Goal: Task Accomplishment & Management: Use online tool/utility

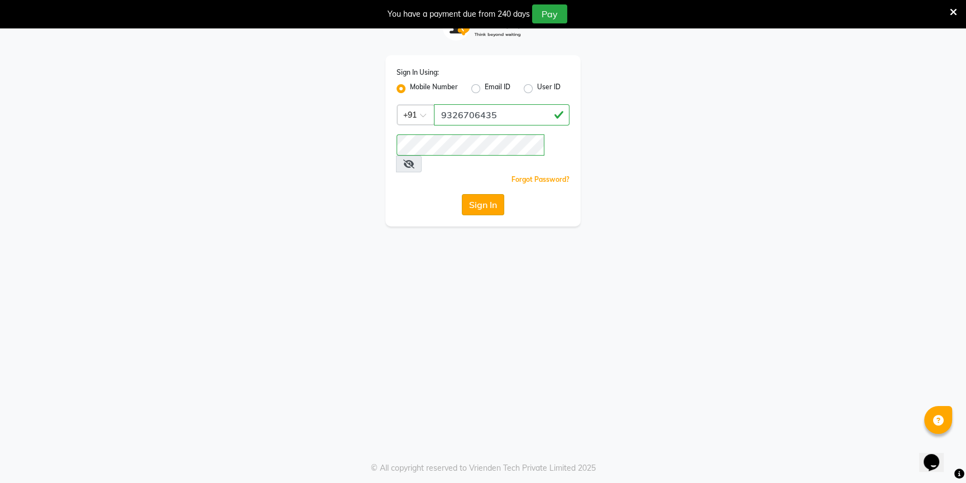
click at [485, 194] on button "Sign In" at bounding box center [483, 204] width 42 height 21
type input "9326706435"
click at [490, 194] on button "Sign In" at bounding box center [483, 204] width 42 height 21
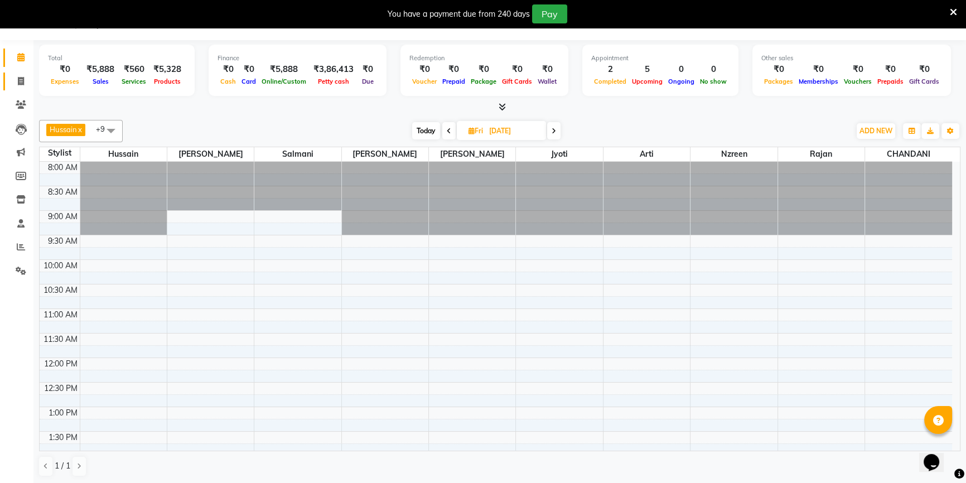
click at [10, 84] on link "Invoice" at bounding box center [16, 81] width 27 height 18
select select "service"
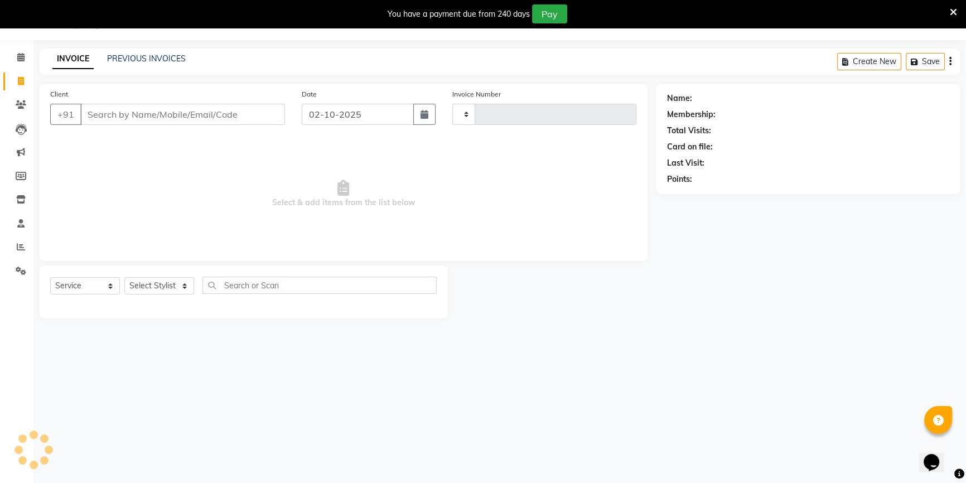
type input "4088"
select select "7658"
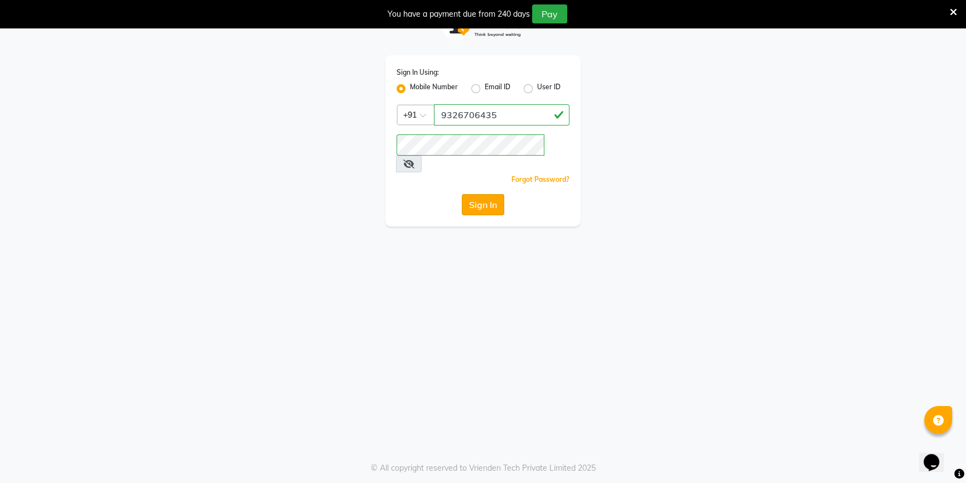
click at [480, 194] on button "Sign In" at bounding box center [483, 204] width 42 height 21
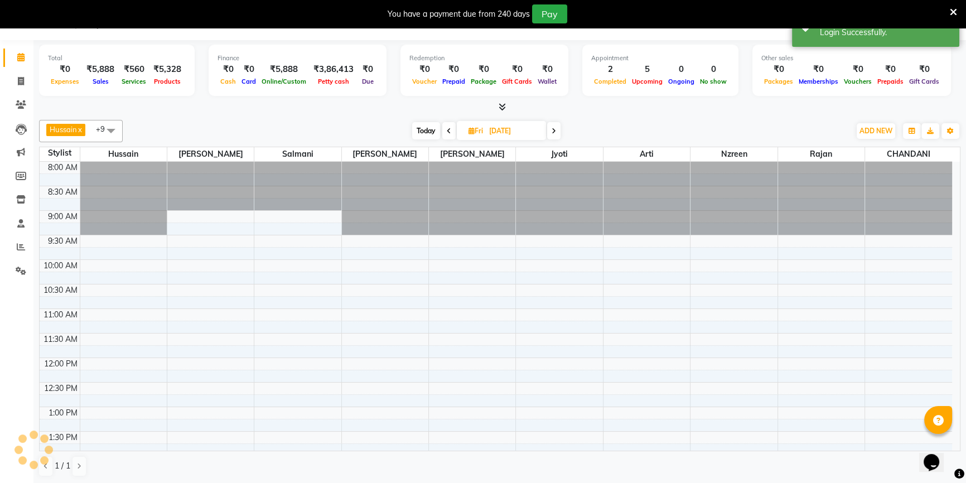
click at [490, 124] on input "10-10-2025" at bounding box center [514, 131] width 56 height 17
select select "10"
select select "2025"
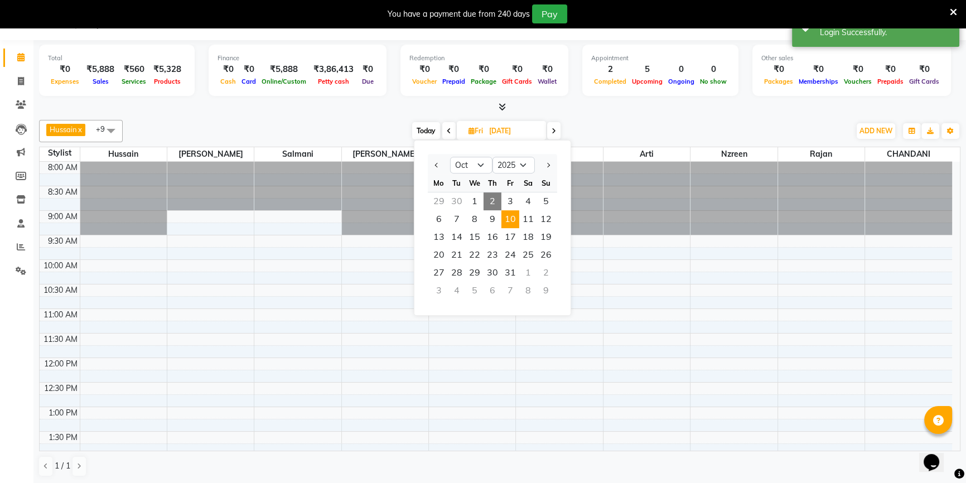
click at [491, 197] on span "2" at bounding box center [492, 201] width 18 height 18
type input "02-10-2025"
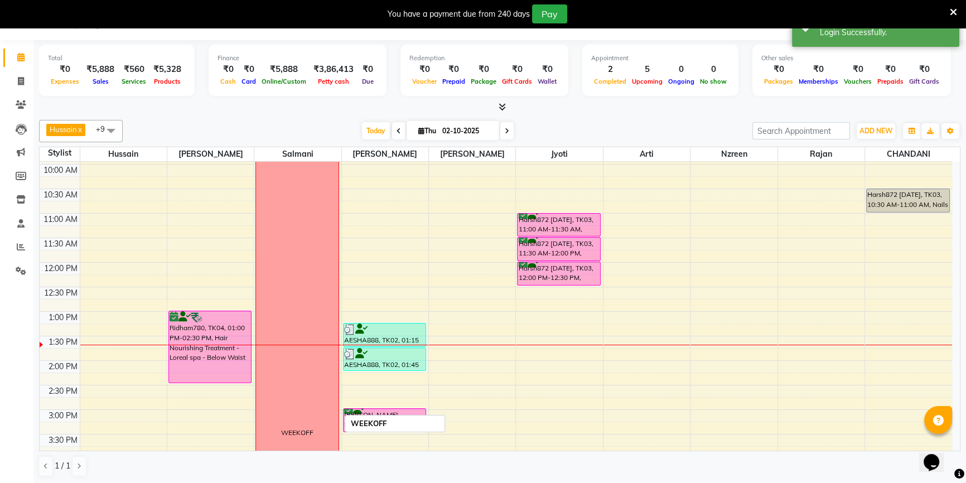
scroll to position [93, 0]
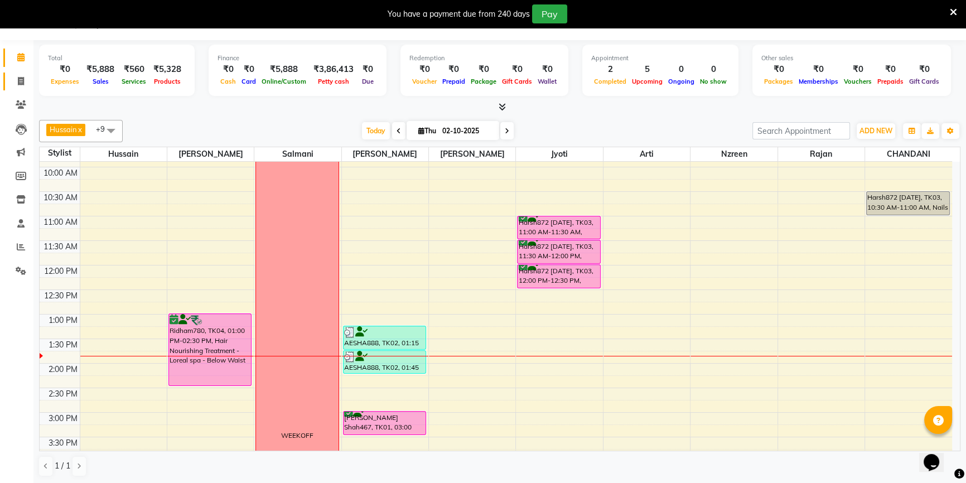
click at [3, 81] on link "Invoice" at bounding box center [16, 81] width 27 height 18
select select "7658"
select select "service"
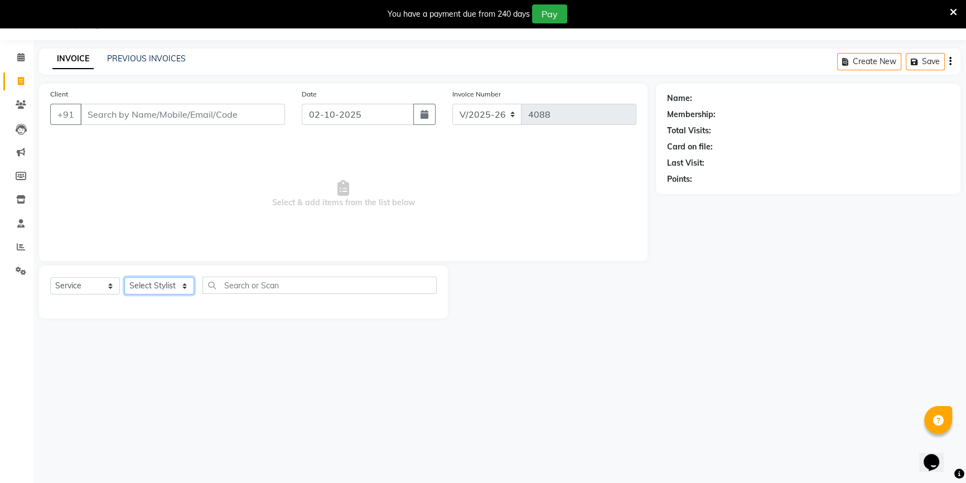
click at [156, 287] on select "Select Stylist Abid Arti CHANDANI Dhaval Sir Disha Hussain Indrajeet Jyoti Mahe…" at bounding box center [159, 285] width 70 height 17
select select "68200"
click at [124, 277] on select "Select Stylist Abid Arti CHANDANI Dhaval Sir Disha Hussain Indrajeet Jyoti Mahe…" at bounding box center [159, 285] width 70 height 17
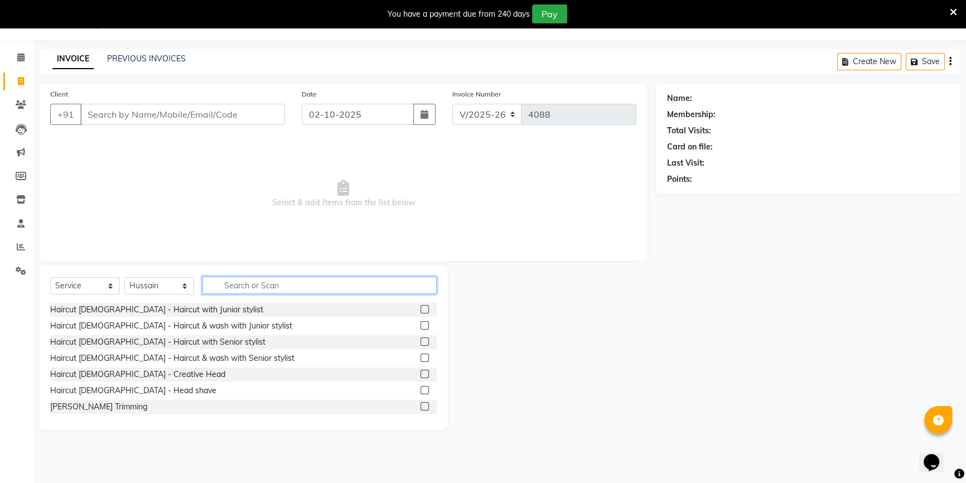
click at [230, 289] on input "text" at bounding box center [319, 285] width 234 height 17
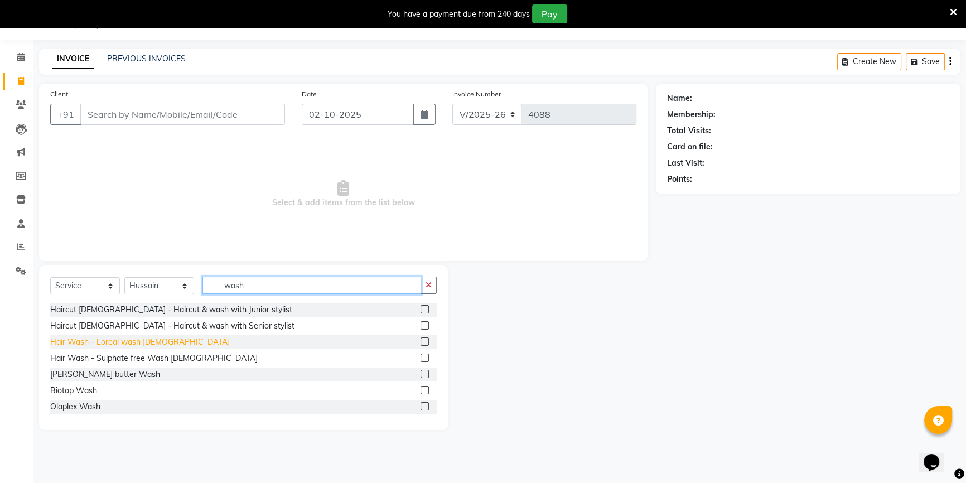
type input "wash"
click at [145, 342] on div "Hair Wash - Loreal wash [DEMOGRAPHIC_DATA]" at bounding box center [140, 342] width 180 height 12
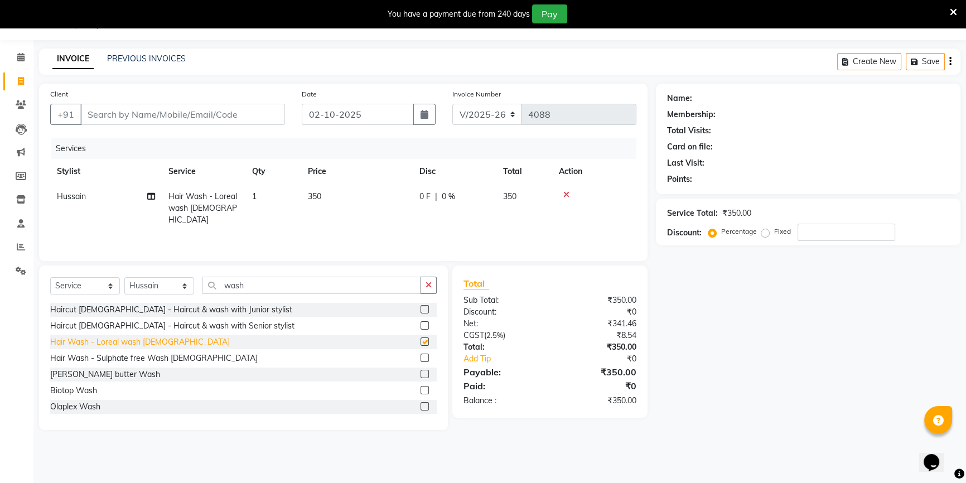
checkbox input "false"
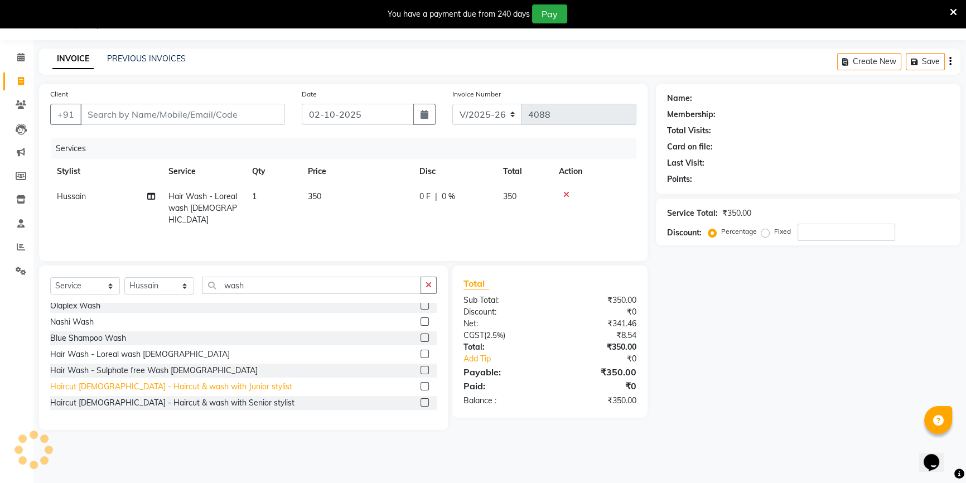
scroll to position [130, 0]
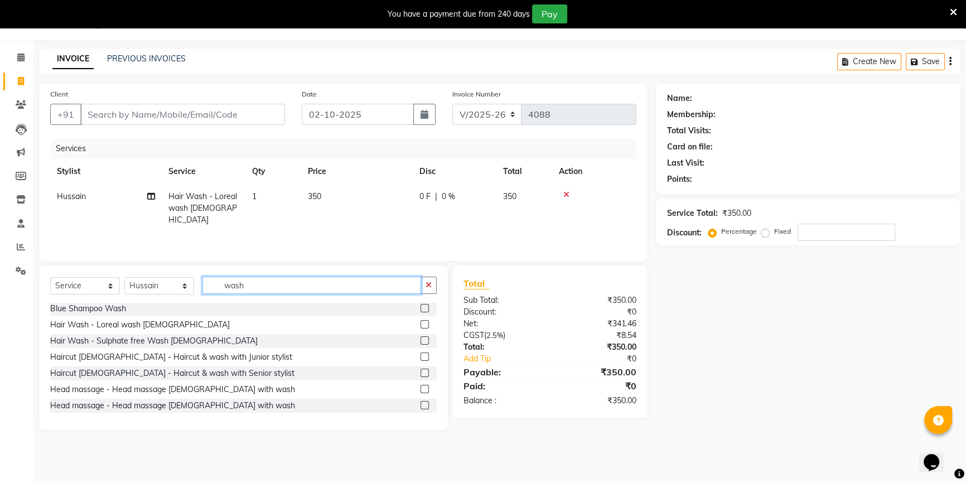
click at [262, 286] on input "wash" at bounding box center [311, 285] width 219 height 17
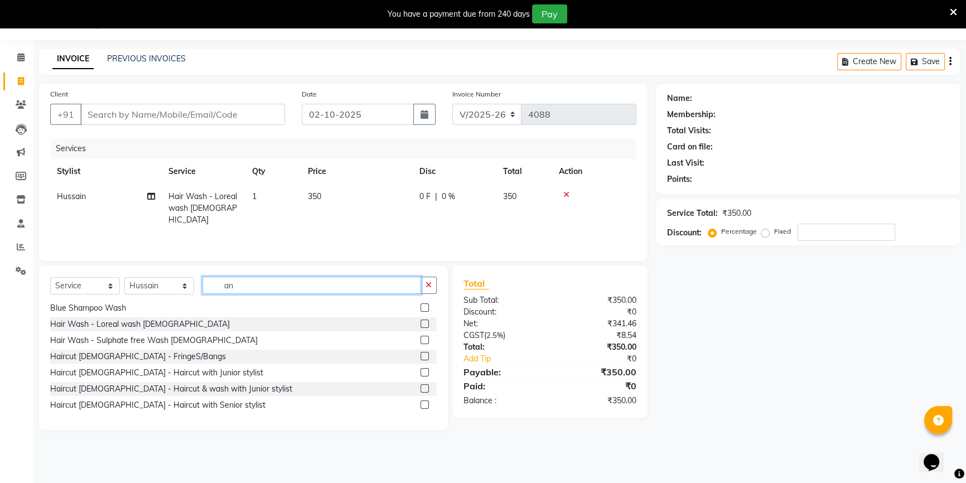
scroll to position [0, 0]
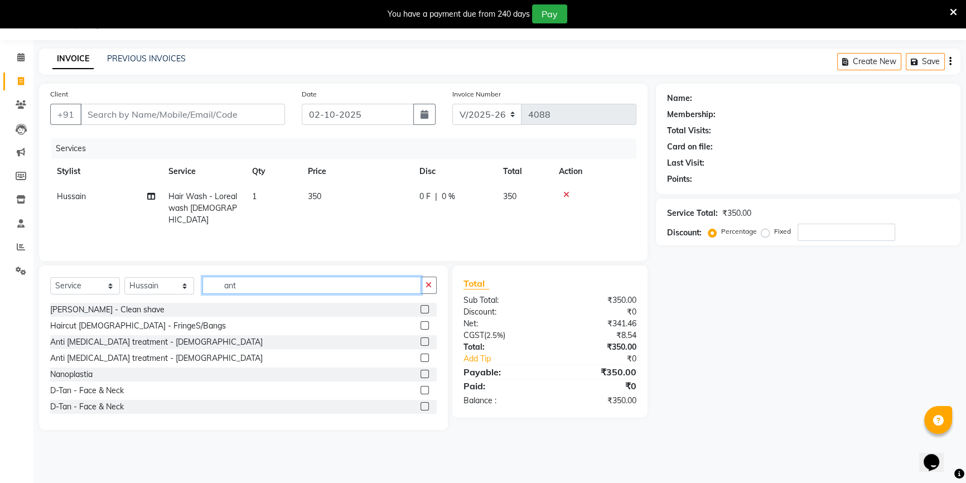
type input "anti"
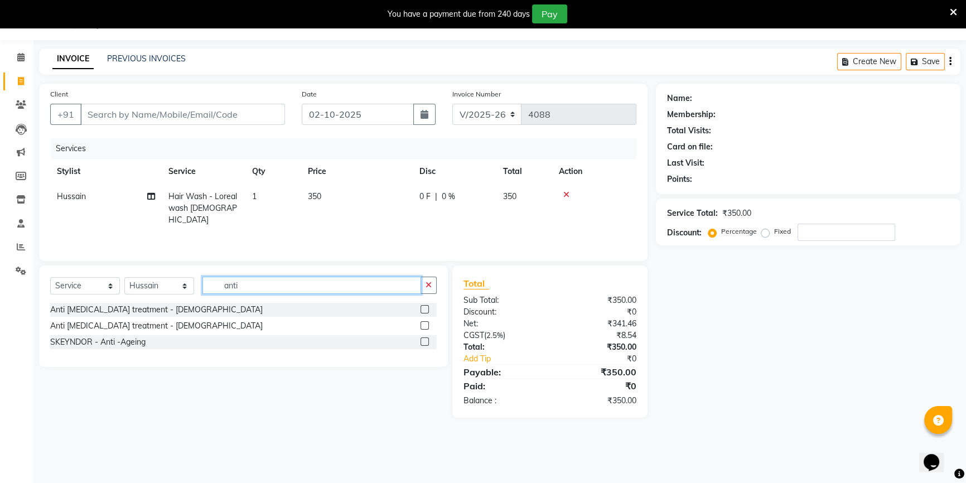
click at [297, 282] on input "anti" at bounding box center [311, 285] width 219 height 17
click at [270, 282] on input "anti" at bounding box center [311, 285] width 219 height 17
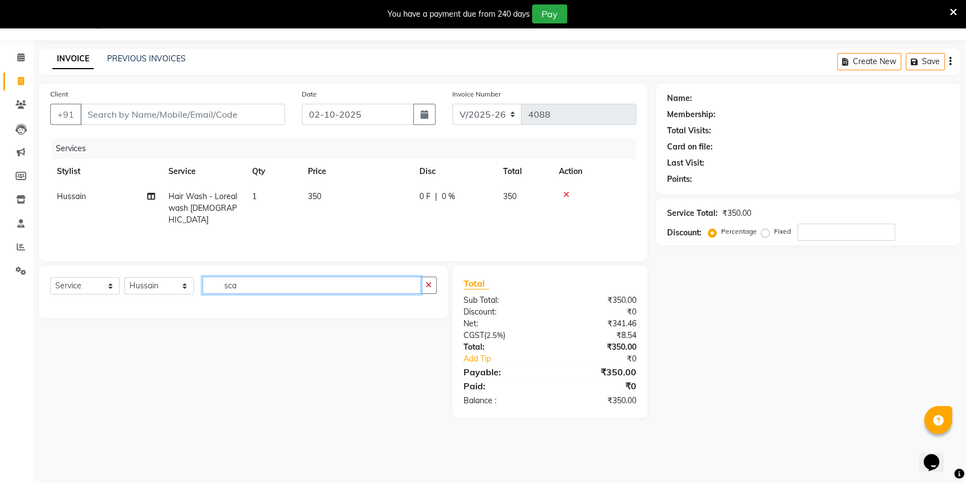
type input "scal"
click at [270, 282] on input "scal" at bounding box center [311, 285] width 219 height 17
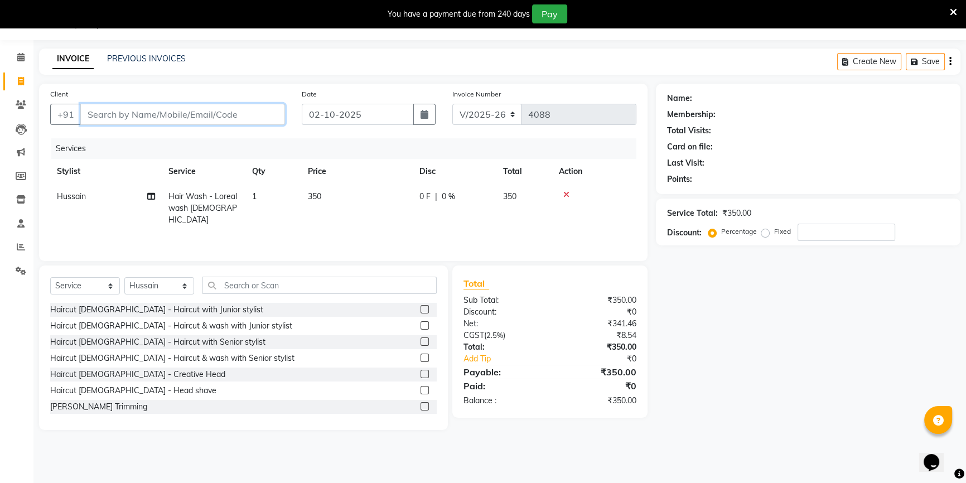
click at [160, 114] on input "Client" at bounding box center [182, 114] width 205 height 21
type input "9"
type input "0"
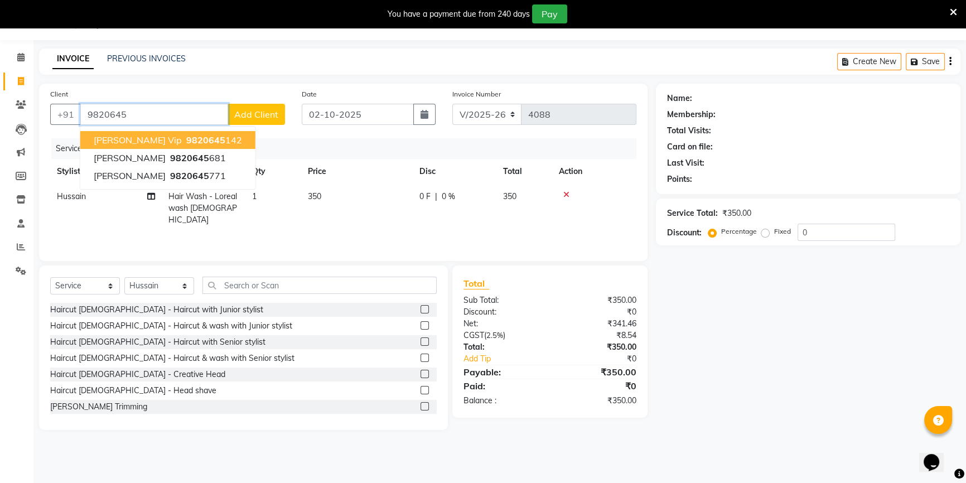
click at [186, 137] on span "9820645" at bounding box center [205, 139] width 39 height 11
type input "9820645142"
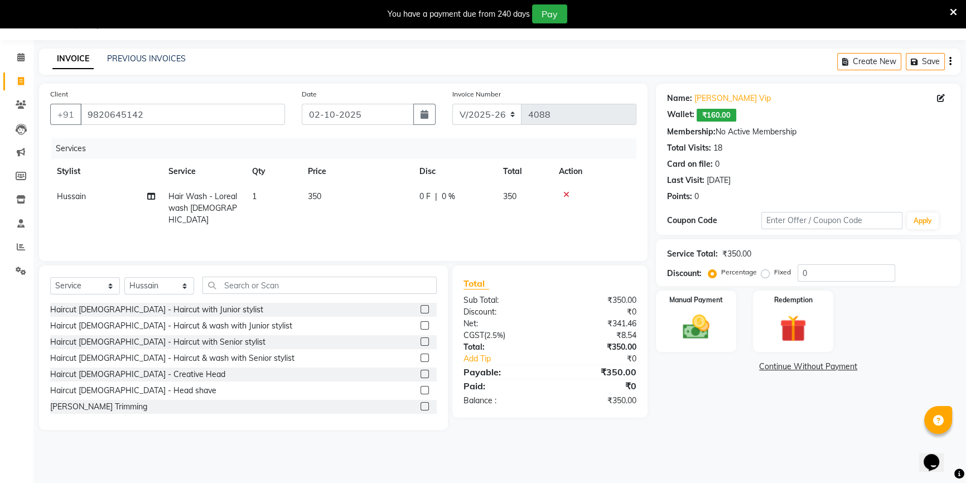
click at [564, 195] on icon at bounding box center [566, 195] width 6 height 8
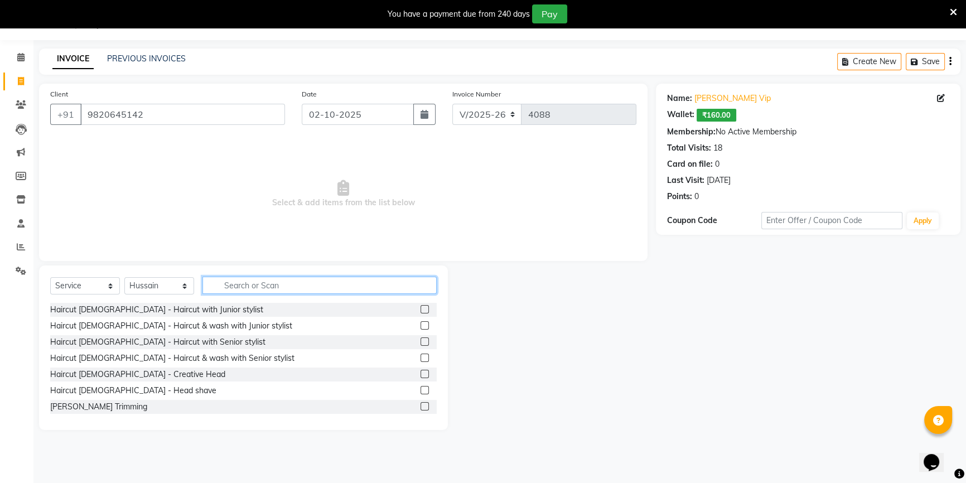
click at [229, 294] on input "text" at bounding box center [319, 285] width 234 height 17
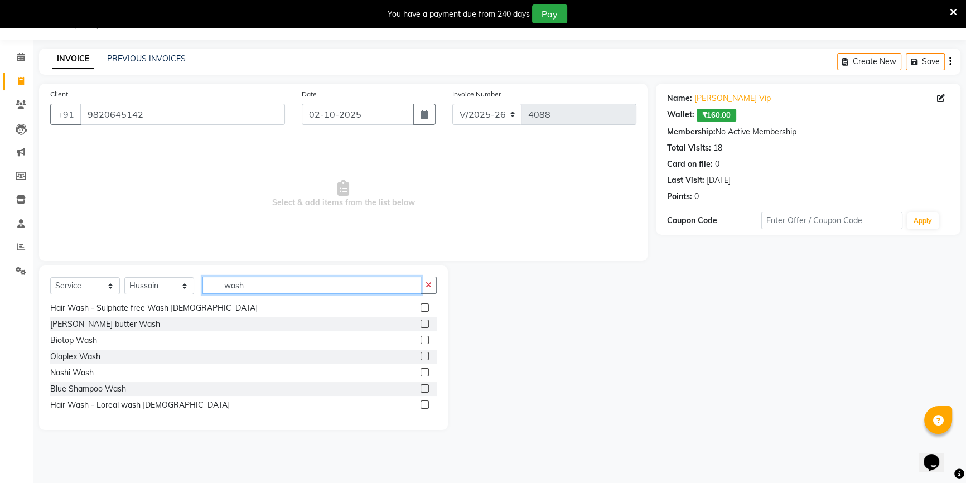
scroll to position [101, 0]
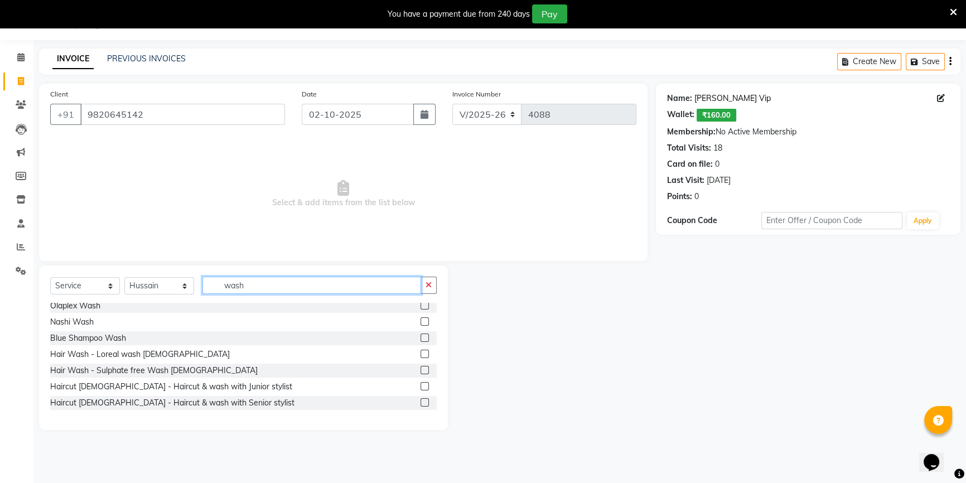
type input "wash"
click at [725, 100] on link "Dipesh Shah Vip" at bounding box center [732, 99] width 76 height 12
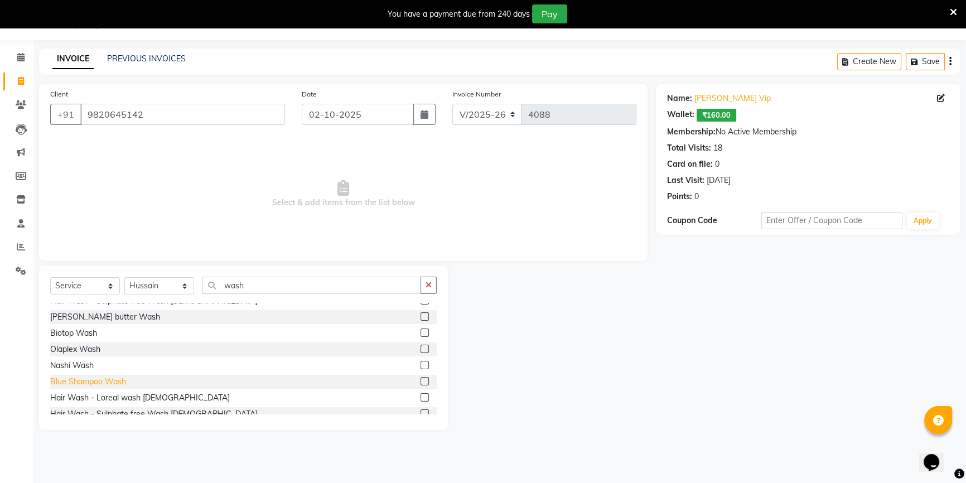
scroll to position [0, 0]
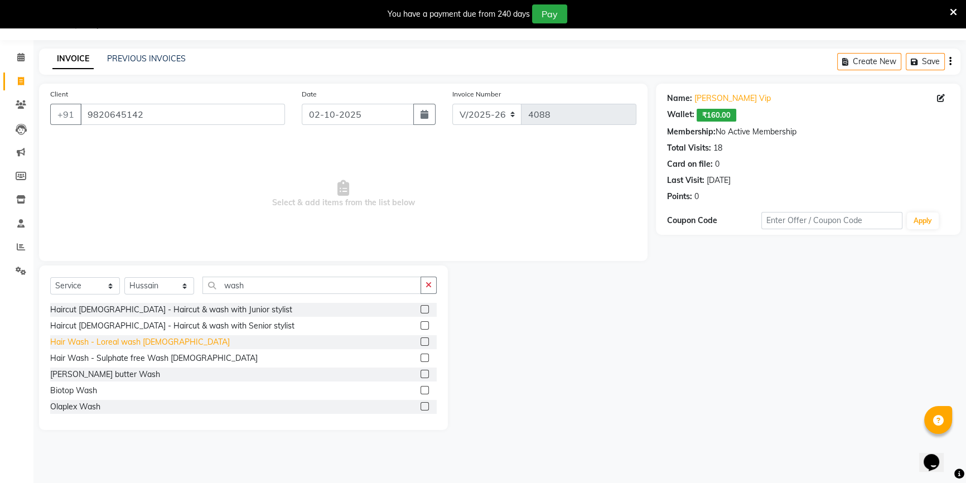
click at [147, 341] on div "Hair Wash - Loreal wash [DEMOGRAPHIC_DATA]" at bounding box center [140, 342] width 180 height 12
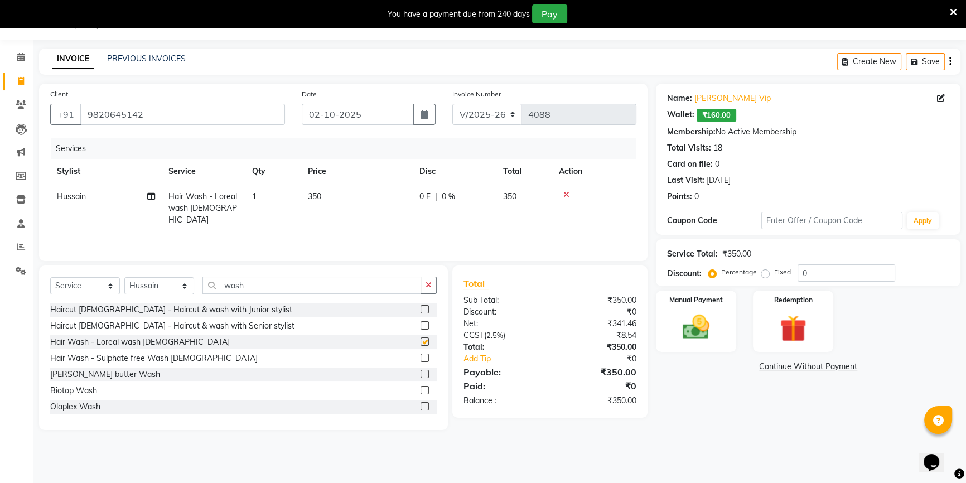
checkbox input "false"
click at [695, 306] on div "Manual Payment" at bounding box center [696, 321] width 84 height 64
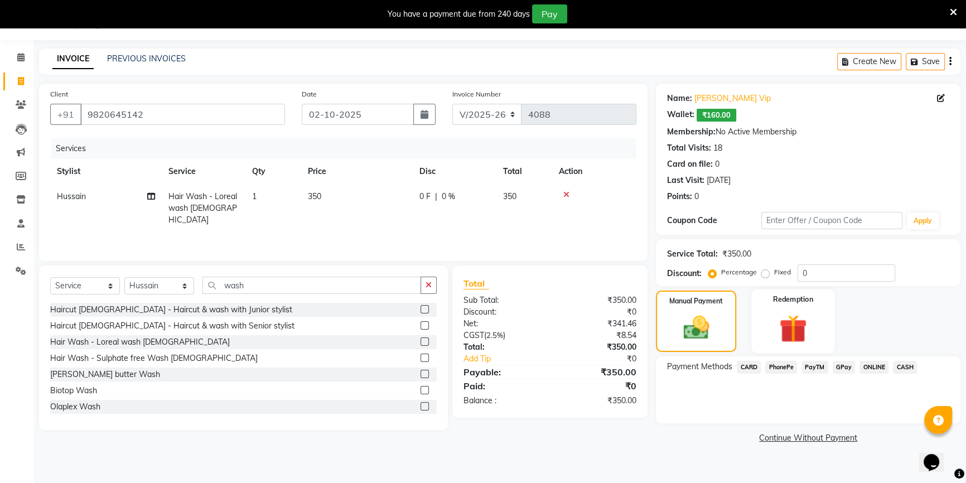
click at [812, 332] on img at bounding box center [793, 328] width 45 height 35
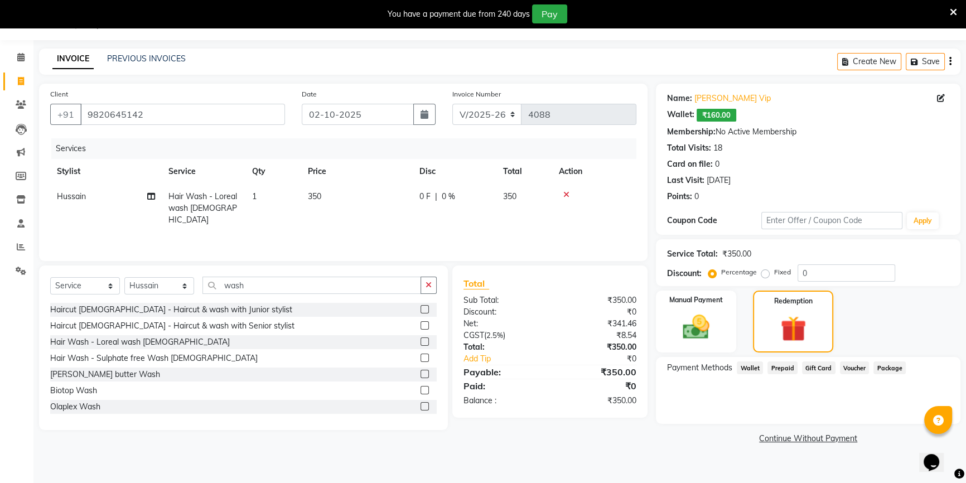
click at [754, 367] on span "Wallet" at bounding box center [750, 367] width 26 height 13
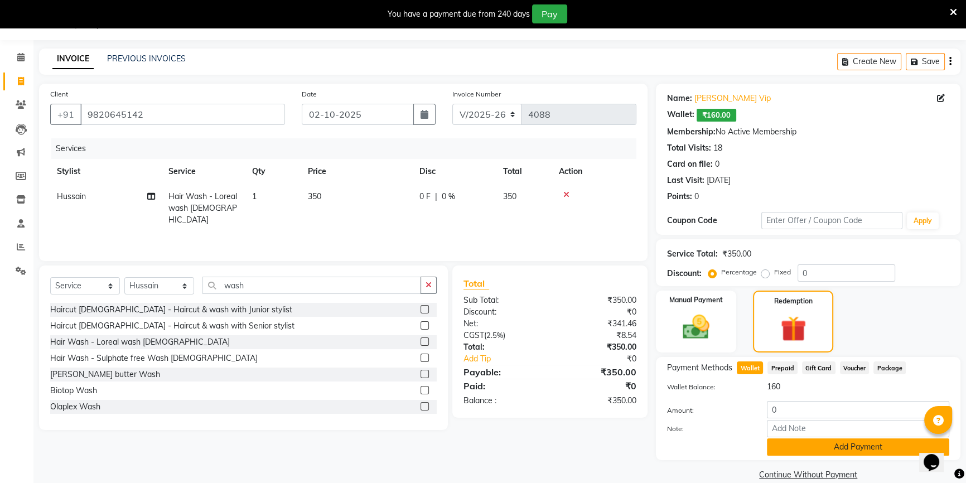
click at [800, 442] on button "Add Payment" at bounding box center [858, 446] width 182 height 17
click at [767, 409] on input "0" at bounding box center [858, 409] width 182 height 17
type input "160"
click at [805, 442] on button "Add Payment" at bounding box center [858, 446] width 182 height 17
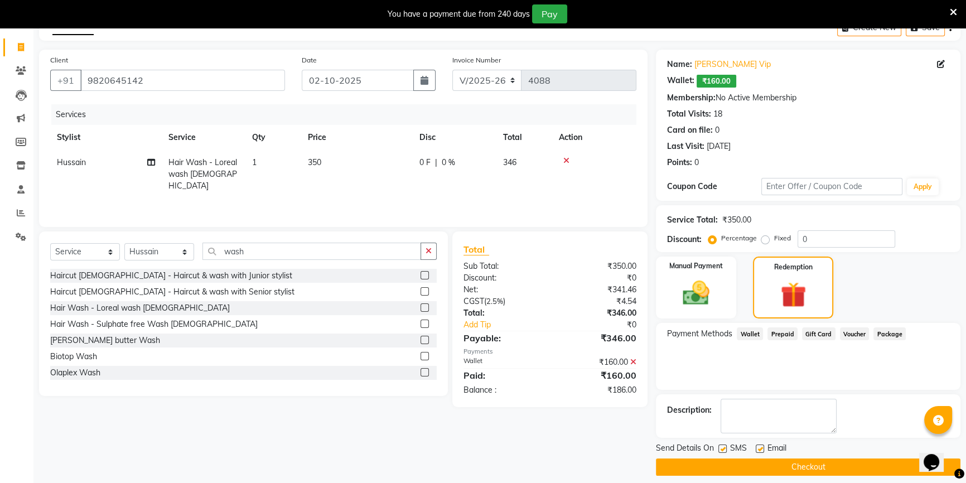
scroll to position [71, 0]
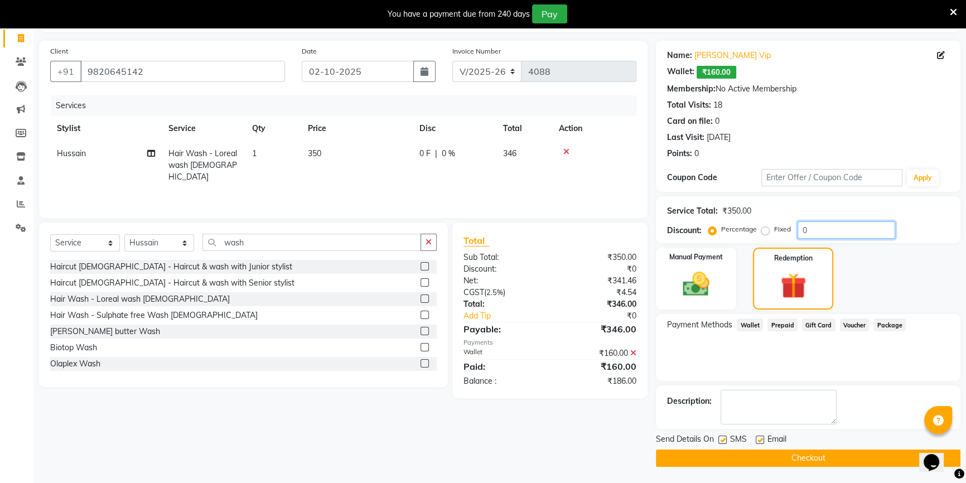
click at [801, 230] on input "0" at bounding box center [846, 229] width 98 height 17
click at [633, 351] on icon at bounding box center [633, 353] width 6 height 8
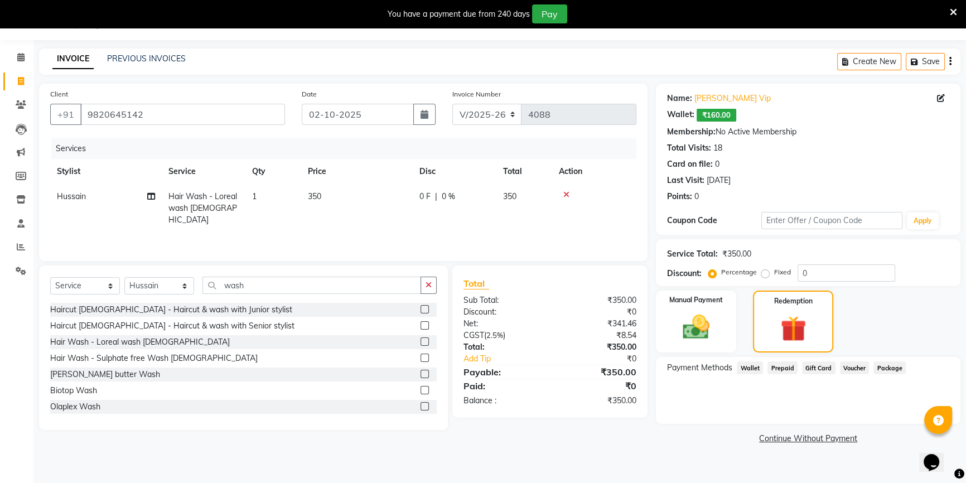
click at [797, 263] on div "Service Total: ₹350.00 Discount: Percentage Fixed 0" at bounding box center [808, 263] width 282 height 38
click at [802, 272] on input "0" at bounding box center [846, 272] width 98 height 17
type input "20"
click at [740, 370] on span "Wallet" at bounding box center [750, 367] width 26 height 13
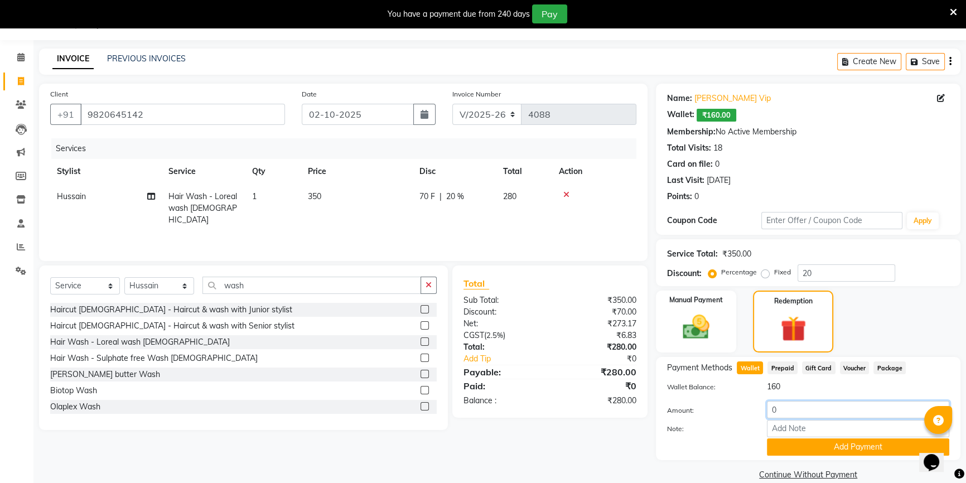
click at [770, 407] on input "0" at bounding box center [858, 409] width 182 height 17
type input "160"
click at [811, 446] on button "Add Payment" at bounding box center [858, 446] width 182 height 17
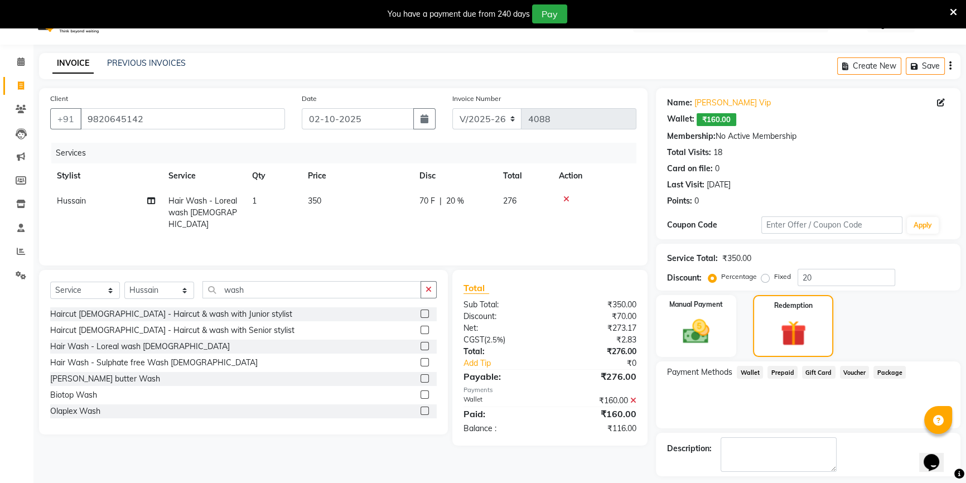
scroll to position [0, 0]
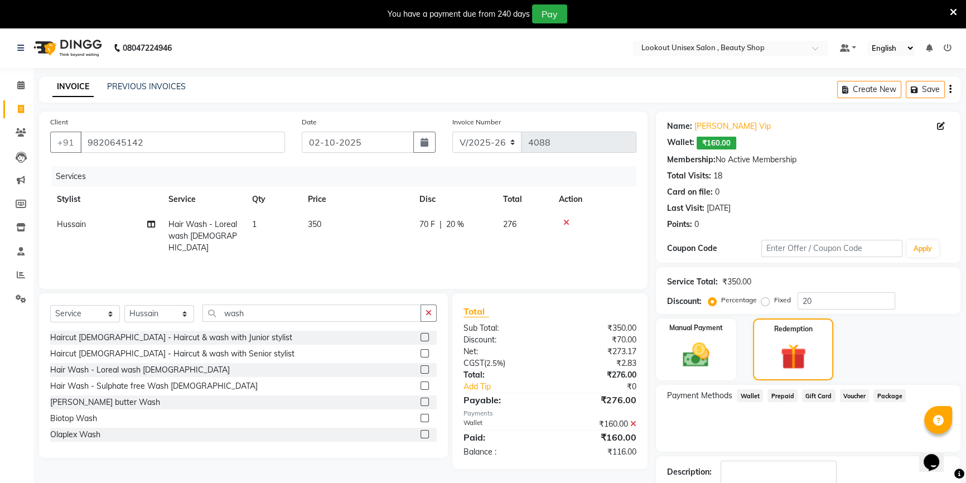
click at [950, 89] on icon "button" at bounding box center [950, 89] width 2 height 1
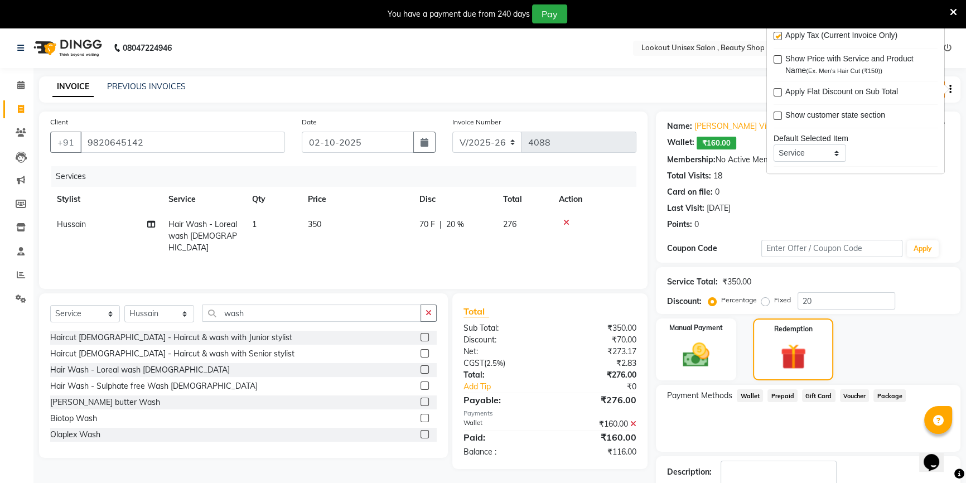
click at [778, 33] on label at bounding box center [777, 36] width 8 height 8
click at [778, 33] on input "checkbox" at bounding box center [776, 36] width 7 height 7
checkbox input "false"
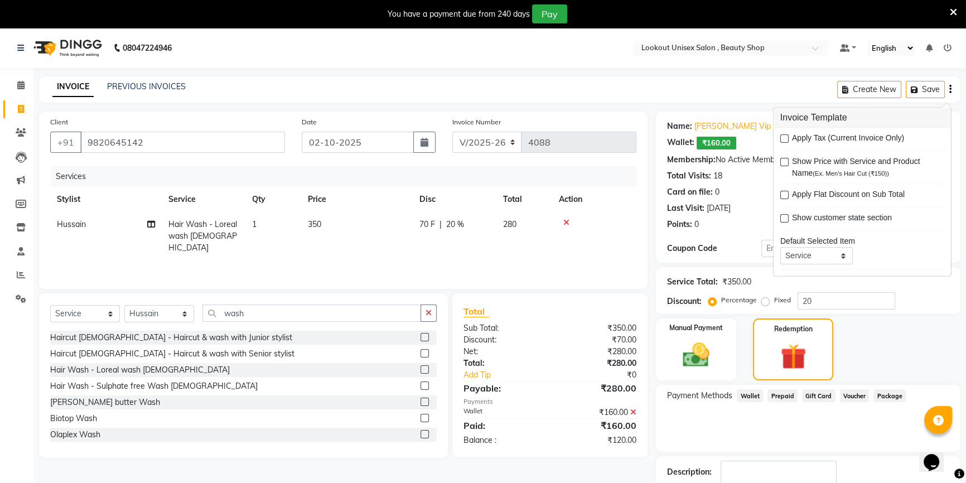
scroll to position [71, 0]
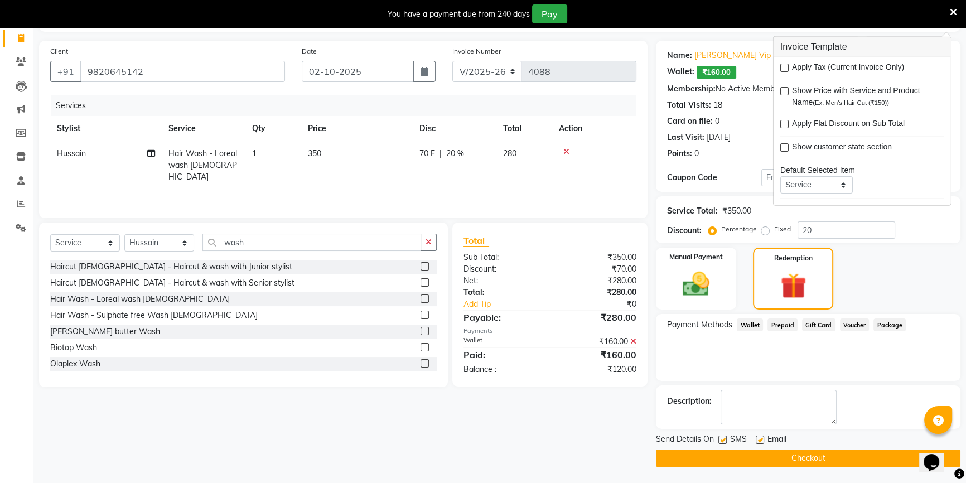
click at [631, 342] on icon at bounding box center [633, 341] width 6 height 8
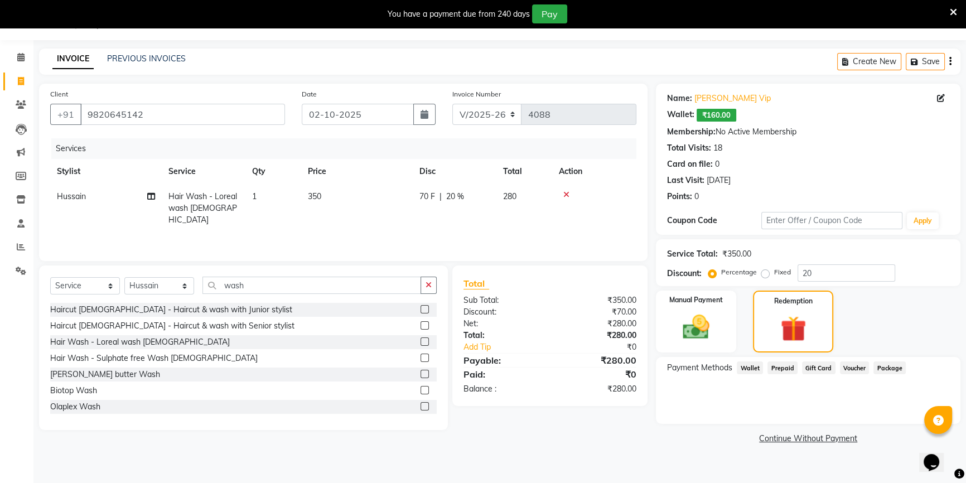
click at [752, 368] on span "Wallet" at bounding box center [750, 367] width 26 height 13
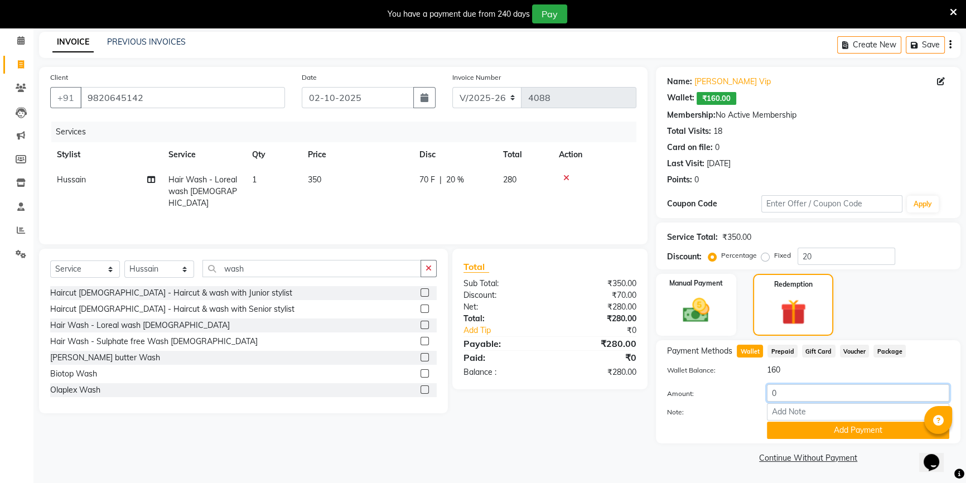
click at [792, 400] on input "0" at bounding box center [858, 392] width 182 height 17
type input "160"
click at [829, 425] on button "Add Payment" at bounding box center [858, 430] width 182 height 17
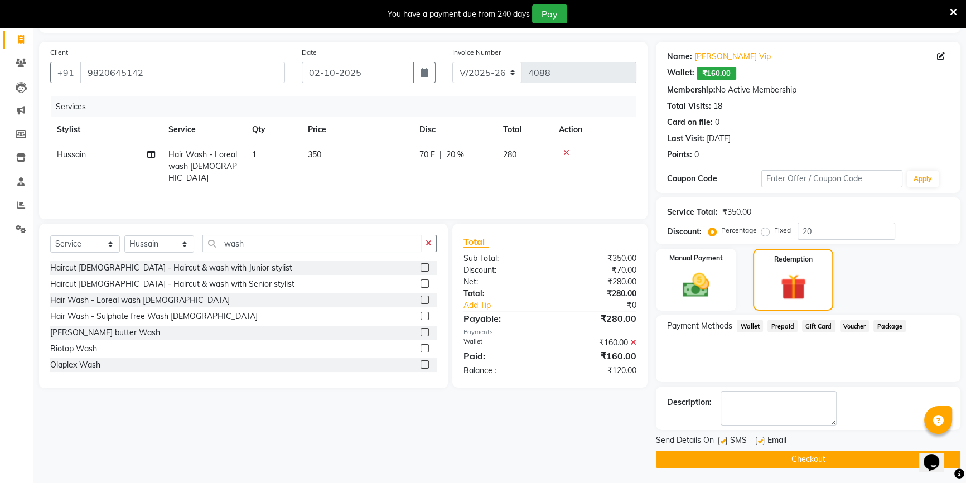
scroll to position [71, 0]
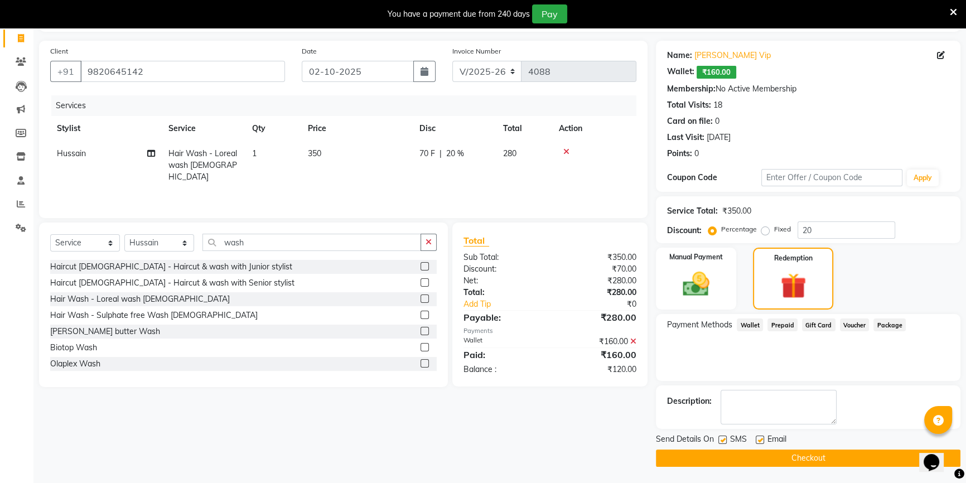
click at [758, 438] on label at bounding box center [760, 439] width 8 height 8
click at [758, 438] on input "checkbox" at bounding box center [759, 440] width 7 height 7
checkbox input "false"
click at [701, 277] on img at bounding box center [696, 284] width 45 height 32
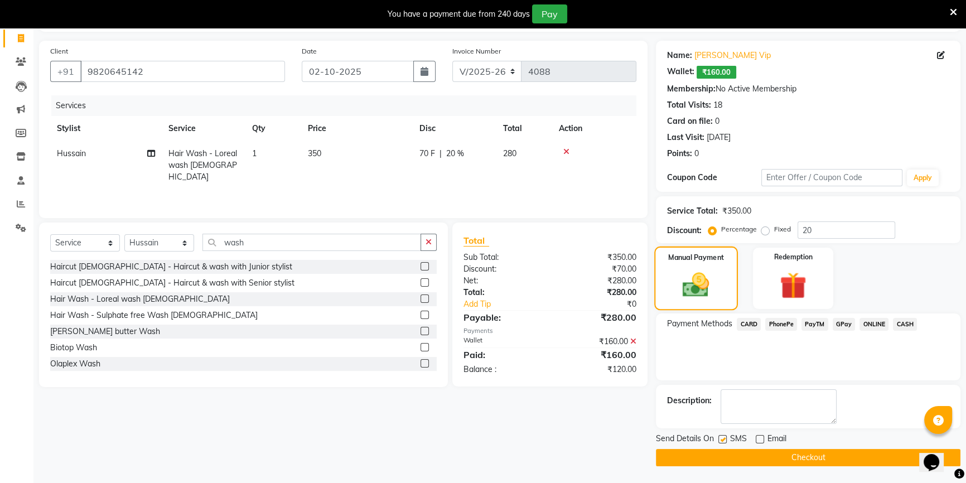
scroll to position [70, 0]
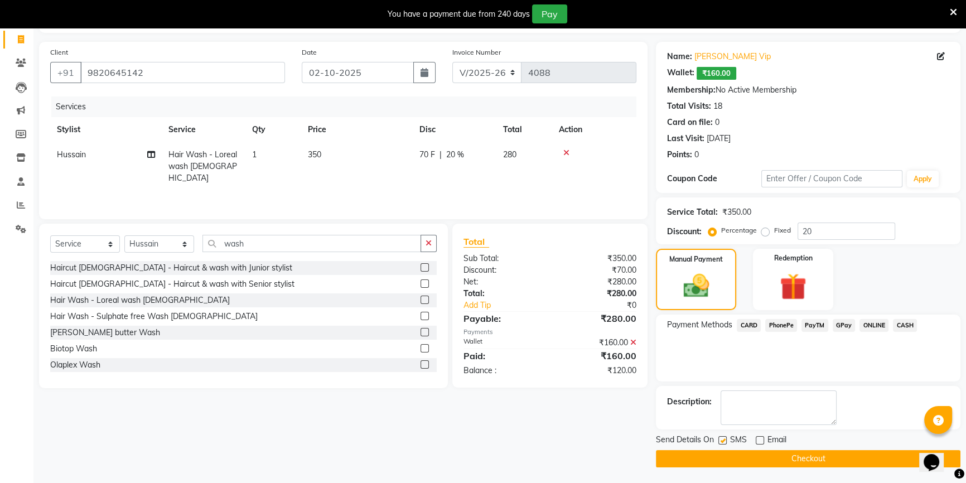
click at [906, 328] on span "CASH" at bounding box center [905, 325] width 24 height 13
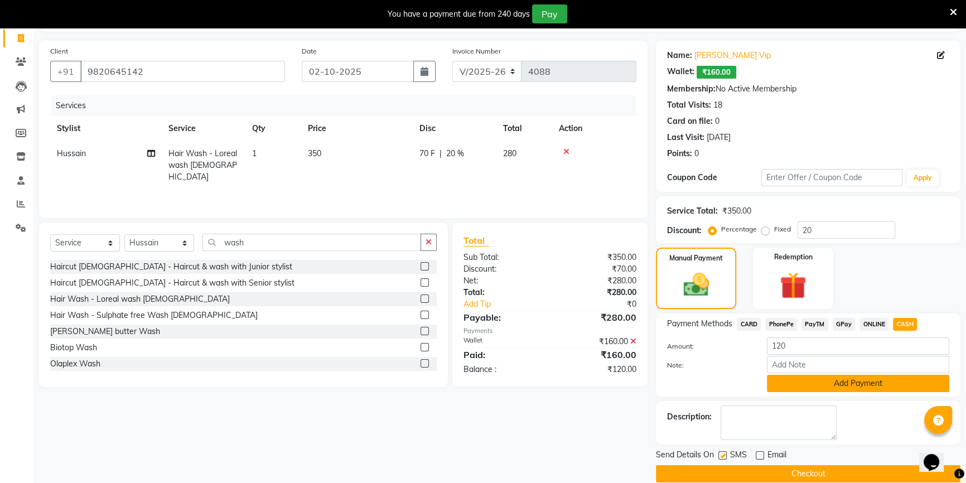
click at [853, 380] on button "Add Payment" at bounding box center [858, 383] width 182 height 17
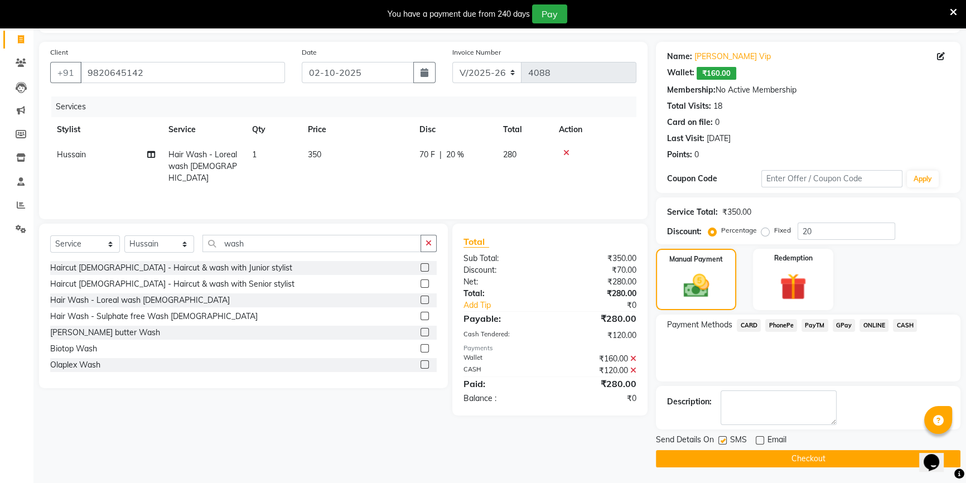
click at [768, 463] on button "Checkout" at bounding box center [808, 458] width 304 height 17
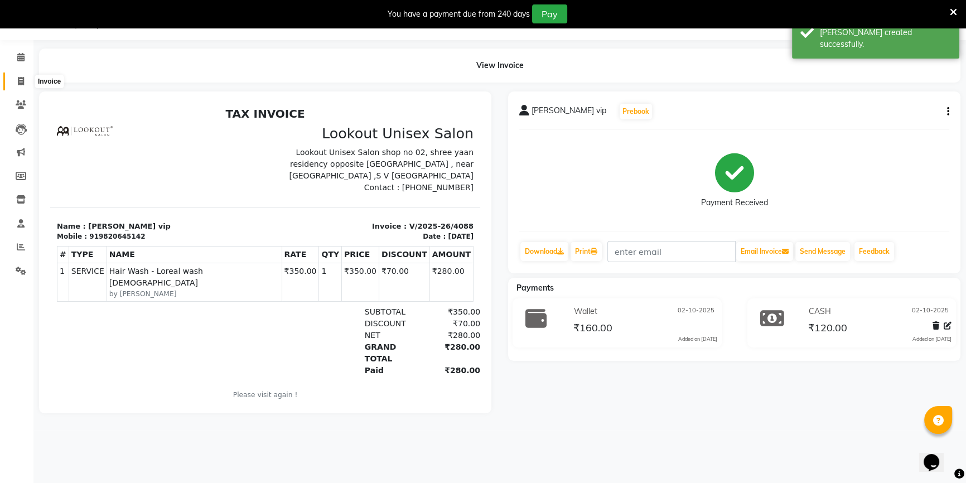
click at [16, 77] on span at bounding box center [21, 81] width 20 height 13
select select "7658"
select select "service"
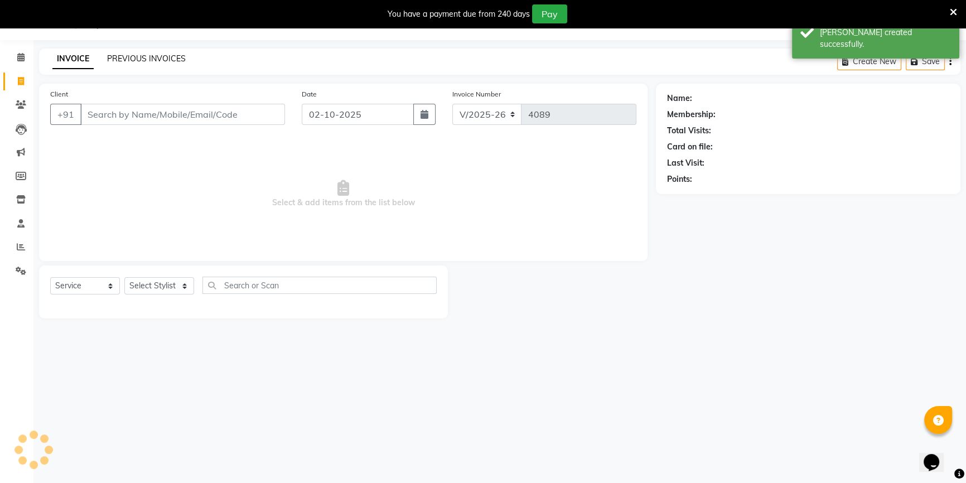
click at [154, 56] on link "PREVIOUS INVOICES" at bounding box center [146, 59] width 79 height 10
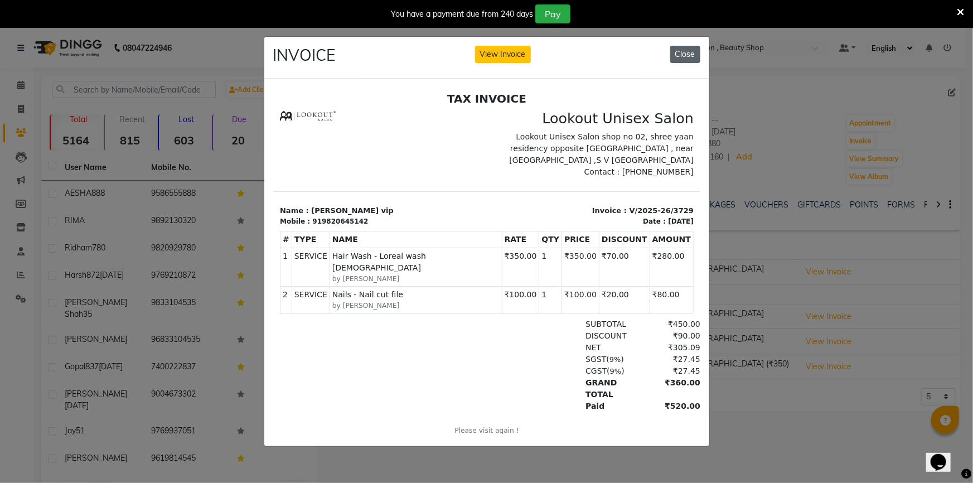
click at [685, 55] on button "Close" at bounding box center [685, 54] width 30 height 17
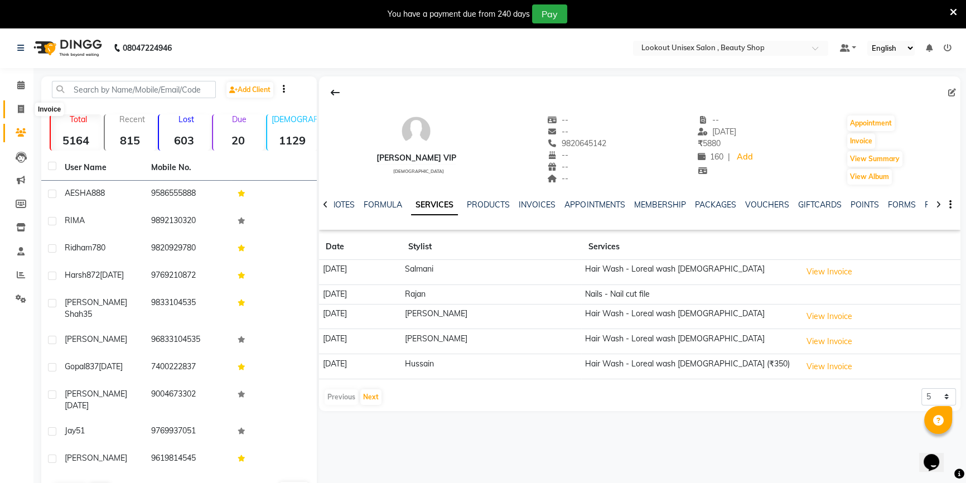
click at [21, 112] on icon at bounding box center [21, 109] width 6 height 8
select select "7658"
select select "service"
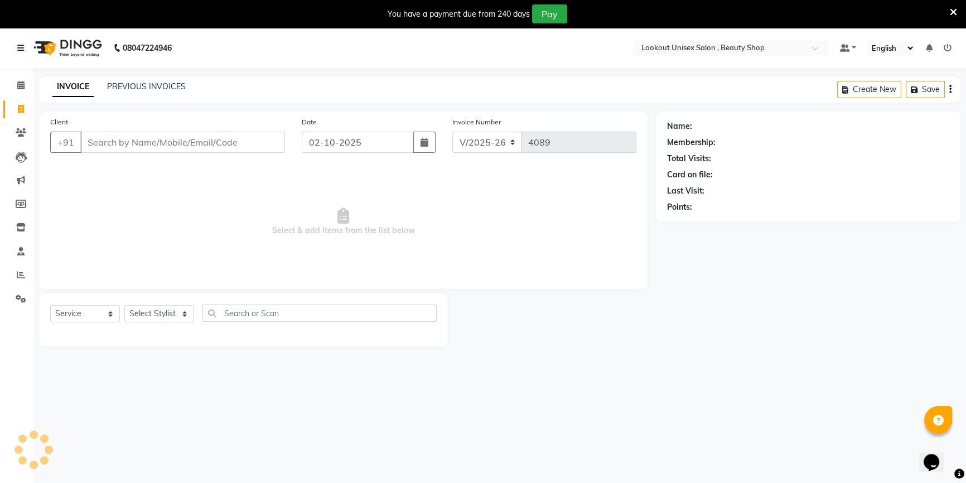
scroll to position [28, 0]
